Goal: Transaction & Acquisition: Purchase product/service

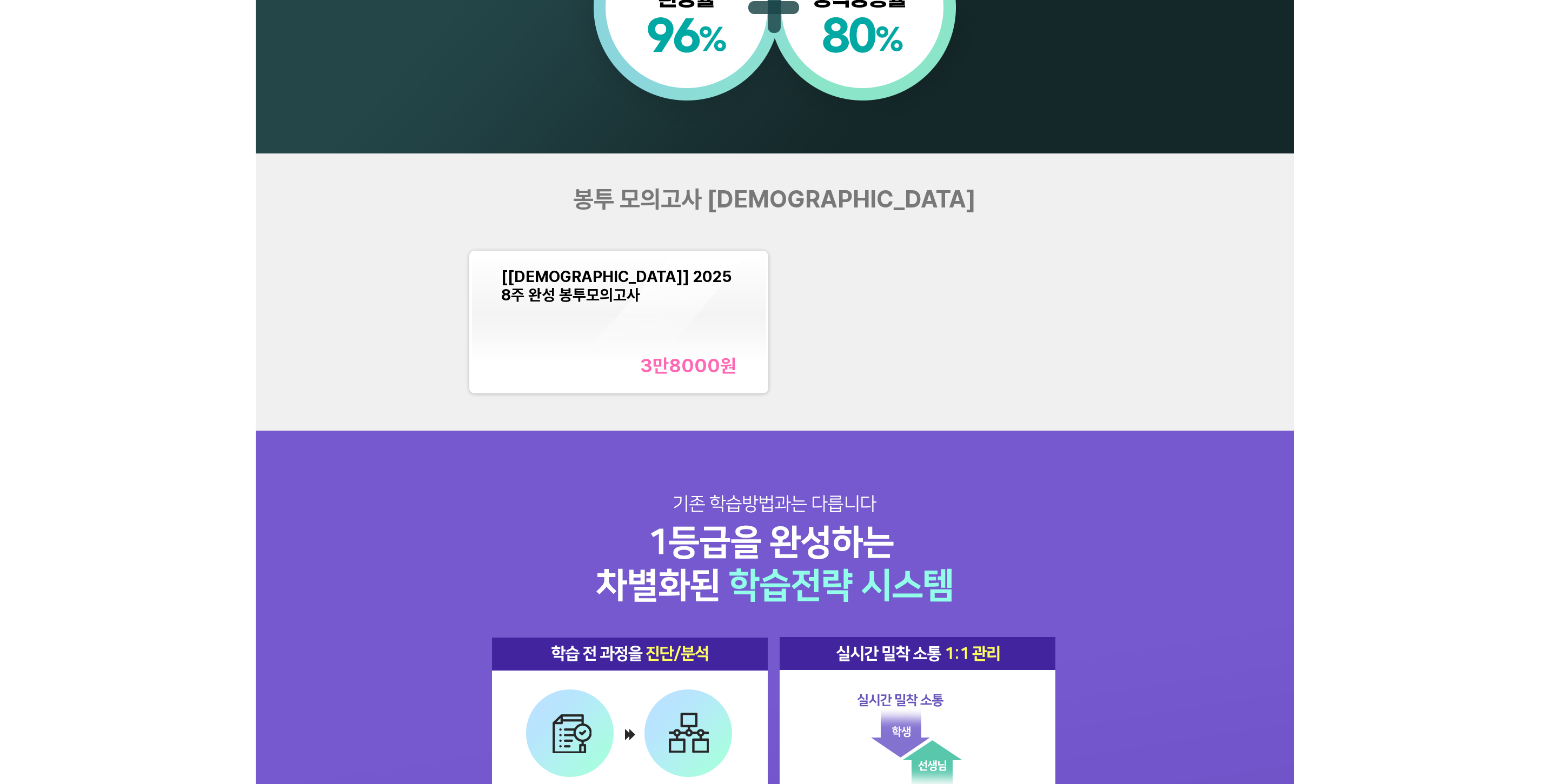
scroll to position [1243, 0]
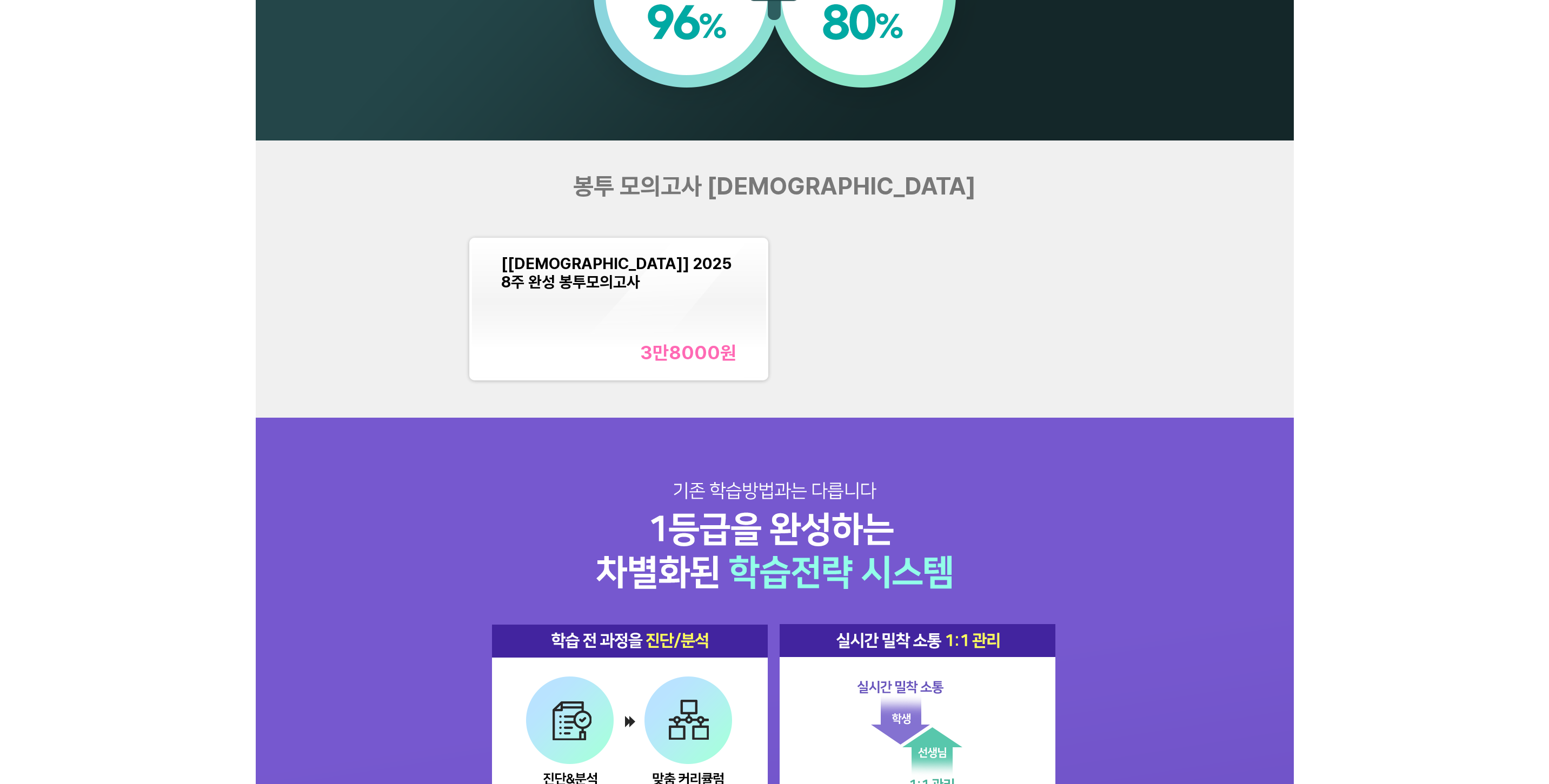
click at [650, 332] on div "[교재] 2025 8주 완성 봉투모의고사 3만8000 원" at bounding box center [619, 309] width 236 height 109
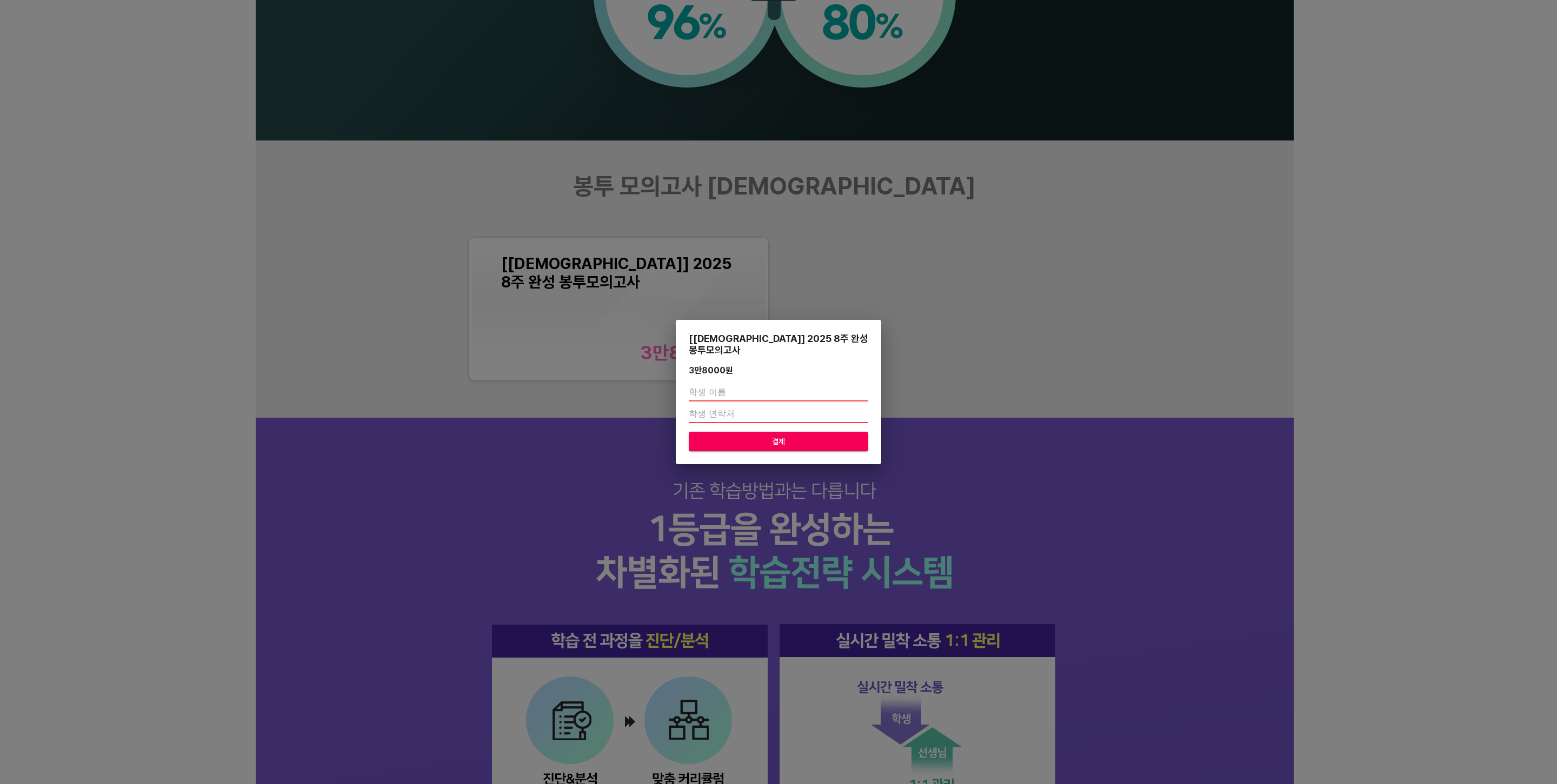
click at [742, 389] on input "text" at bounding box center [778, 392] width 179 height 18
click at [714, 406] on input "number" at bounding box center [778, 415] width 179 height 18
drag, startPoint x: 765, startPoint y: 389, endPoint x: 754, endPoint y: 386, distance: 11.4
click at [763, 389] on input "ㄱㄱ" at bounding box center [778, 392] width 179 height 18
type input "ㄱ"
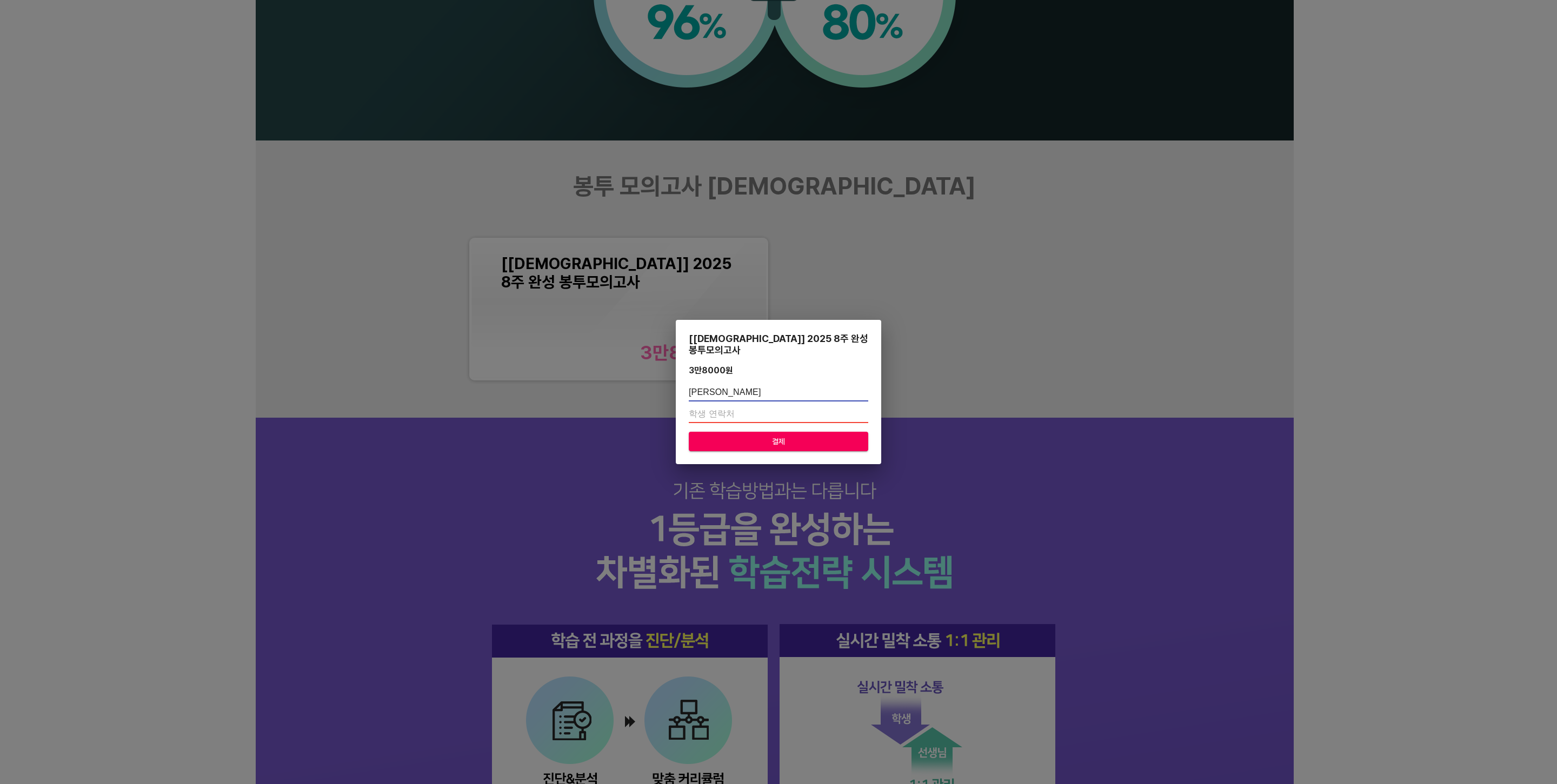
type input "[PERSON_NAME]"
type input "010"
click at [812, 437] on span "결제" at bounding box center [778, 441] width 163 height 14
click at [706, 409] on input "number" at bounding box center [778, 415] width 179 height 18
click at [725, 407] on input "number" at bounding box center [778, 415] width 179 height 18
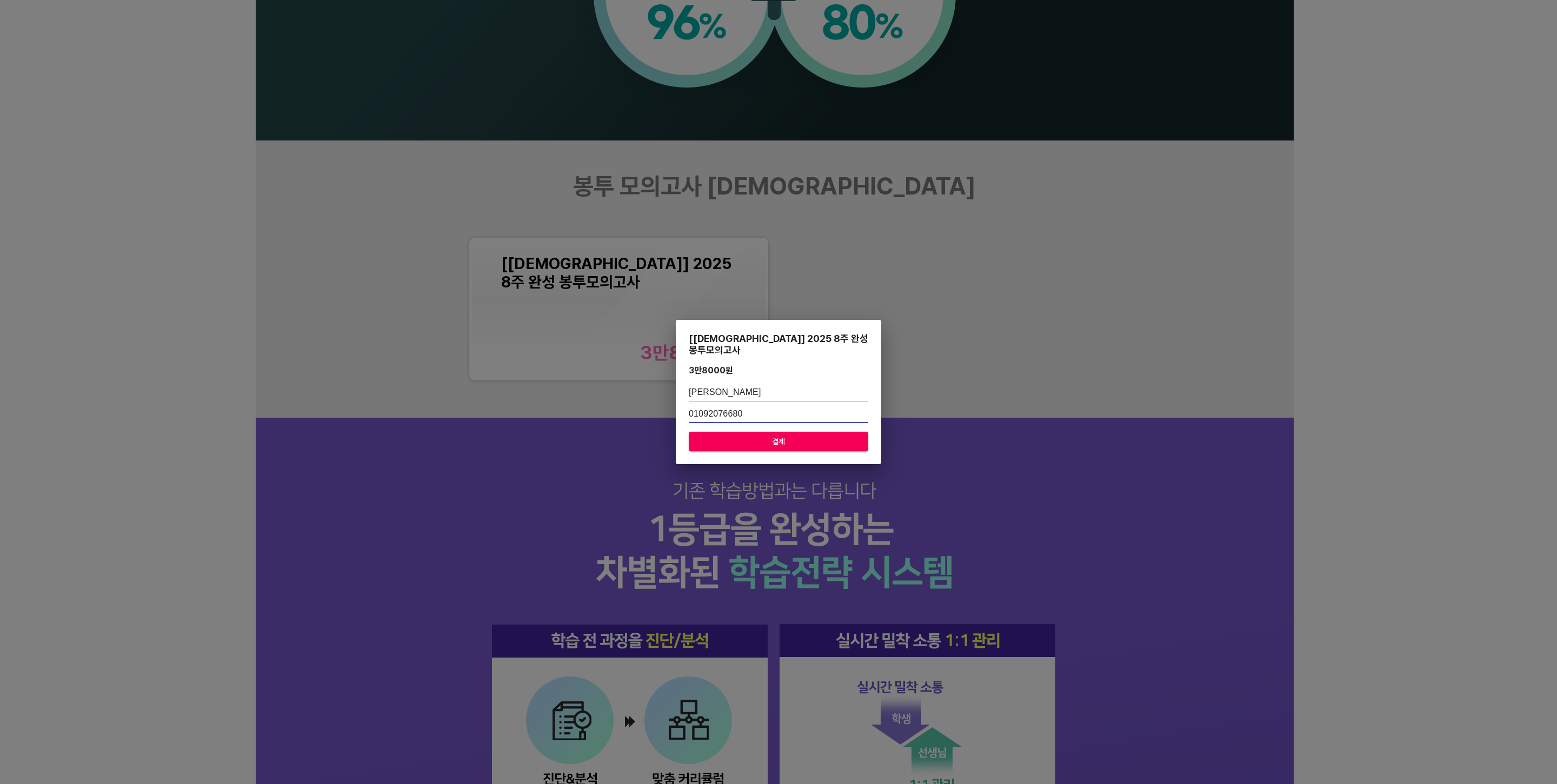
type input "01092076680"
click at [763, 438] on span "결제" at bounding box center [778, 441] width 163 height 14
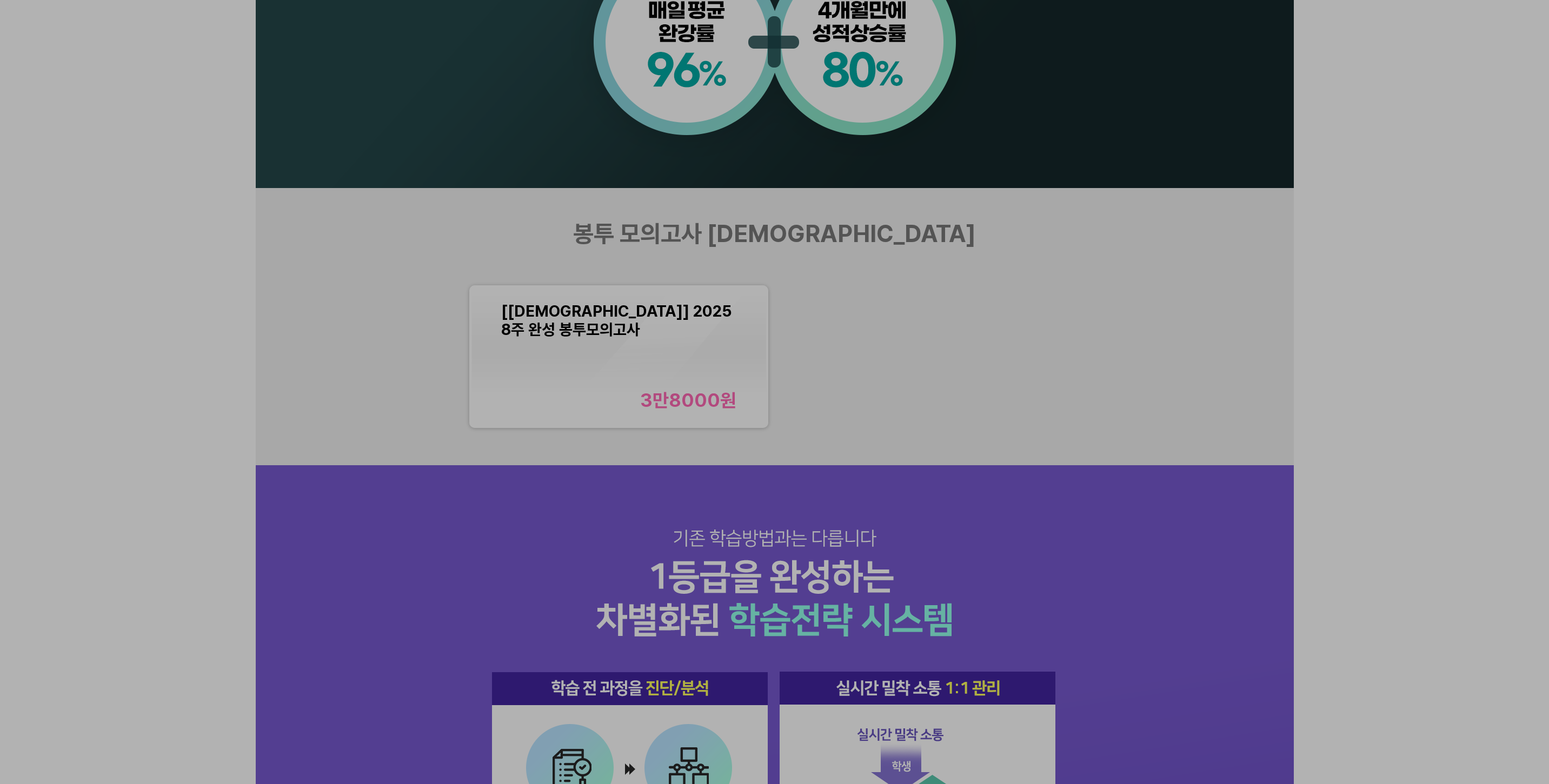
scroll to position [1189, 0]
